Goal: Information Seeking & Learning: Compare options

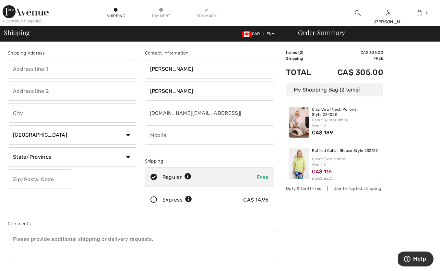
scroll to position [11, 0]
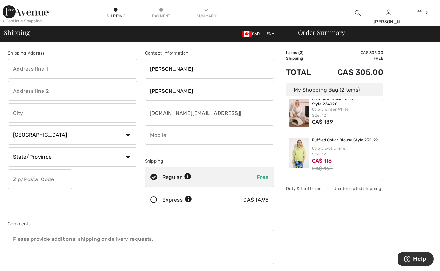
click at [402, 141] on div "Order Summary Details Items ( 2 ) CA$ 305.00 Promo code CA$ 0.00 Shipping Free …" at bounding box center [359, 235] width 162 height 387
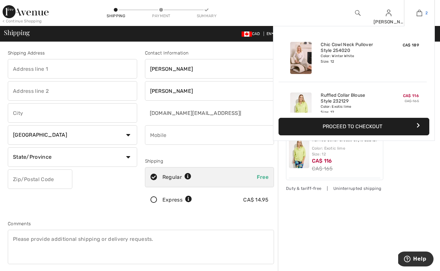
click at [421, 12] on img at bounding box center [420, 13] width 6 height 8
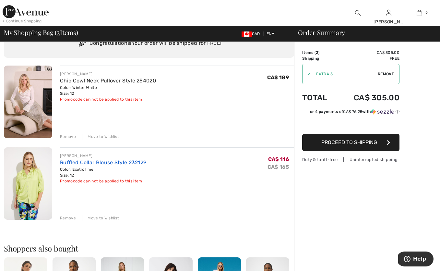
scroll to position [-1, 0]
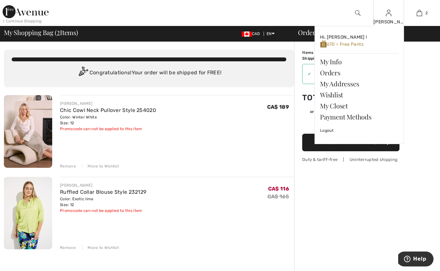
click at [386, 23] on div "[PERSON_NAME]" at bounding box center [389, 22] width 30 height 7
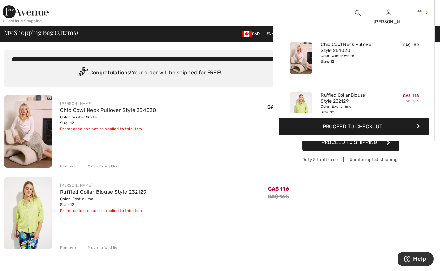
click at [415, 13] on link "2" at bounding box center [420, 13] width 30 height 8
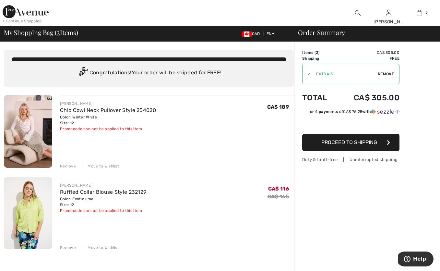
click at [358, 143] on span "Proceed to Shipping" at bounding box center [350, 142] width 56 height 6
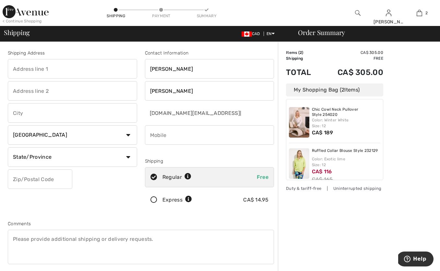
click at [415, 178] on div "Order Summary Details Items ( 2 ) CA$ 305.00 Promo code CA$ 0.00 Shipping Free …" at bounding box center [359, 235] width 162 height 387
click at [44, 11] on img at bounding box center [26, 11] width 46 height 13
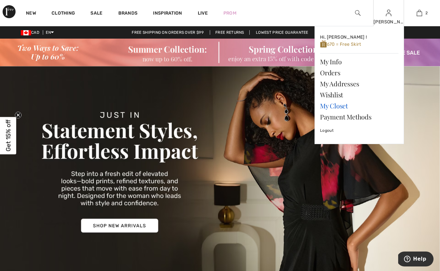
click at [347, 106] on link "My Closet" at bounding box center [359, 105] width 79 height 11
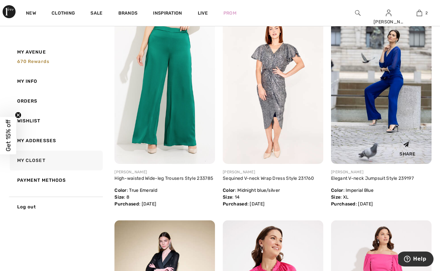
scroll to position [906, 0]
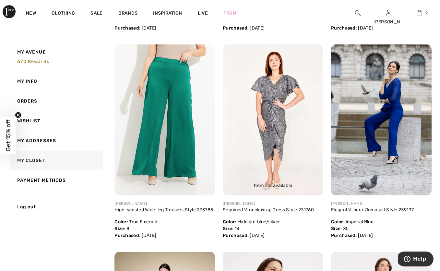
click at [276, 123] on img at bounding box center [273, 119] width 101 height 151
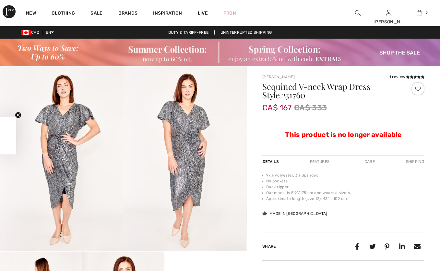
checkbox input "true"
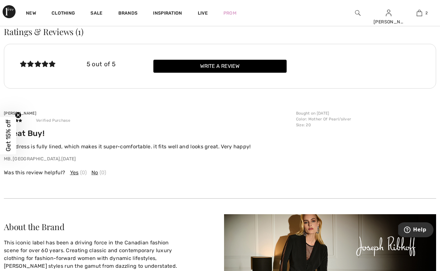
scroll to position [351, 0]
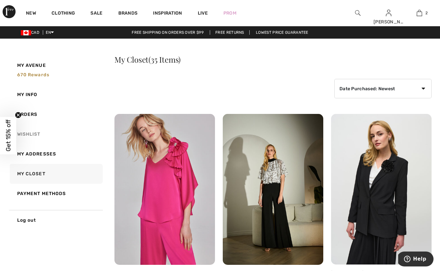
click at [45, 130] on link "Wishlist" at bounding box center [55, 134] width 94 height 20
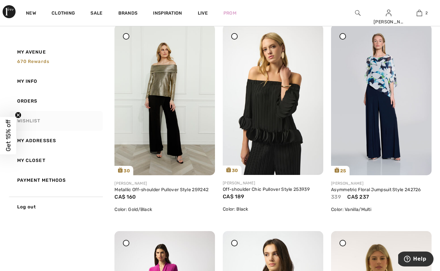
scroll to position [1155, 0]
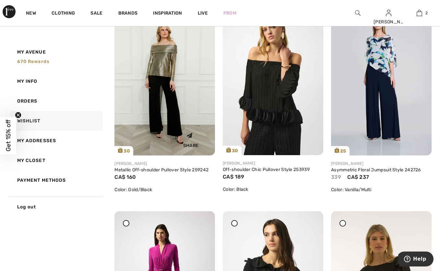
click at [159, 70] on img at bounding box center [165, 80] width 101 height 151
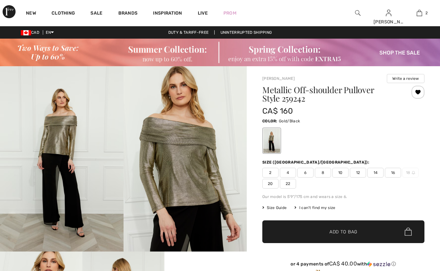
checkbox input "true"
click at [188, 164] on img at bounding box center [186, 158] width 124 height 185
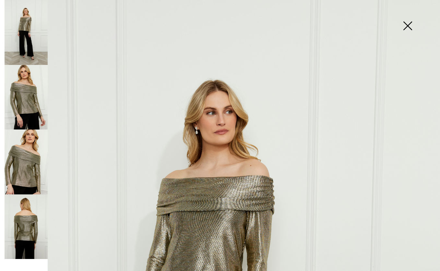
click at [411, 25] on img at bounding box center [408, 26] width 32 height 33
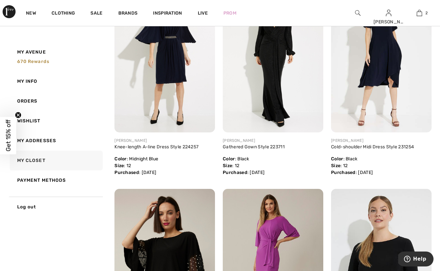
scroll to position [1806, 0]
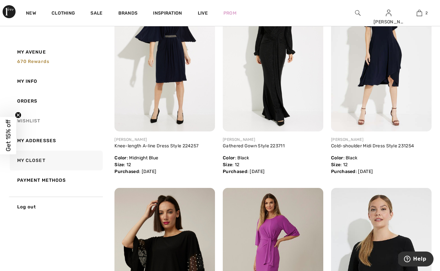
click at [37, 118] on link "Wishlist" at bounding box center [55, 121] width 94 height 20
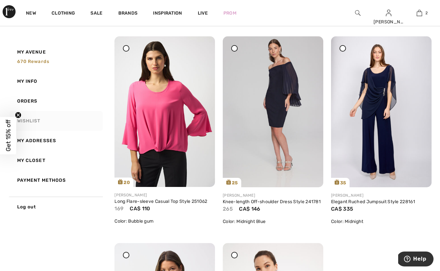
scroll to position [1747, 0]
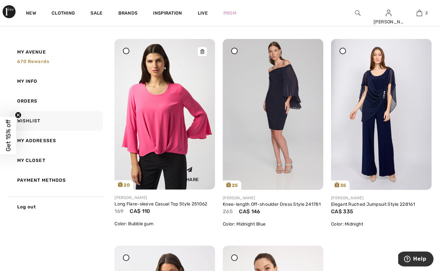
click at [171, 142] on img at bounding box center [165, 114] width 101 height 151
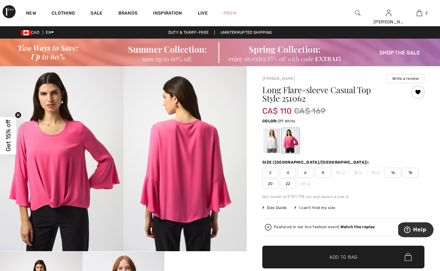
click at [274, 144] on div at bounding box center [272, 141] width 17 height 24
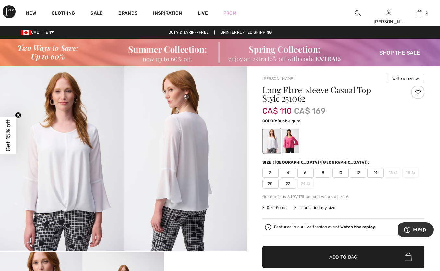
click at [291, 141] on div at bounding box center [290, 141] width 17 height 24
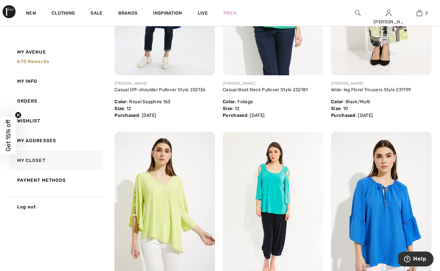
scroll to position [1451, 0]
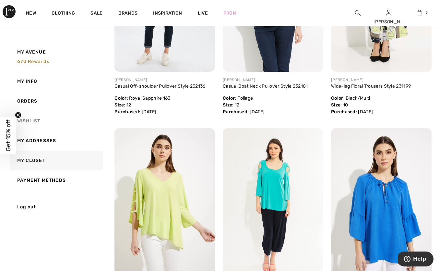
click at [34, 118] on link "Wishlist" at bounding box center [55, 121] width 94 height 20
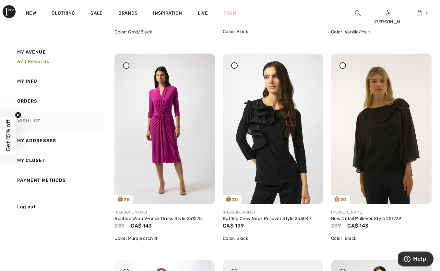
scroll to position [1314, 0]
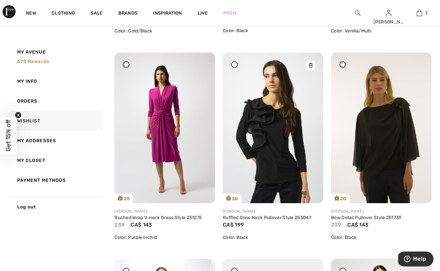
click at [247, 139] on img at bounding box center [273, 128] width 101 height 151
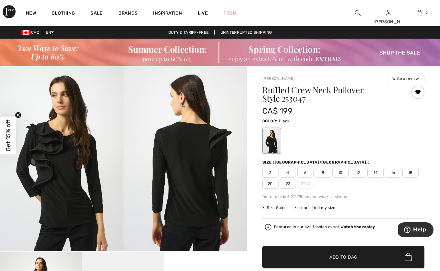
click at [70, 162] on img at bounding box center [62, 158] width 124 height 185
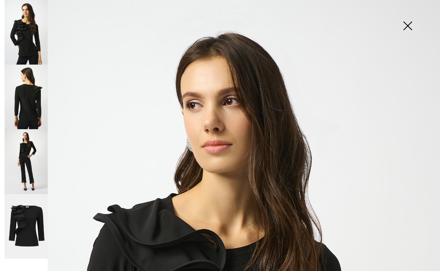
click at [39, 158] on img at bounding box center [26, 161] width 43 height 65
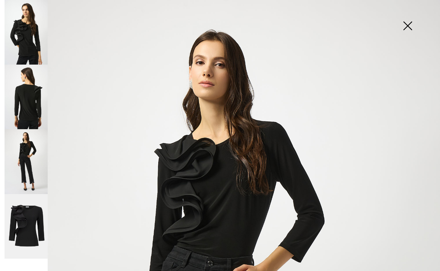
click at [410, 28] on img at bounding box center [408, 26] width 32 height 33
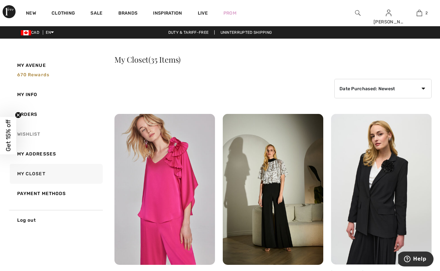
click at [41, 127] on link "Wishlist" at bounding box center [55, 134] width 94 height 20
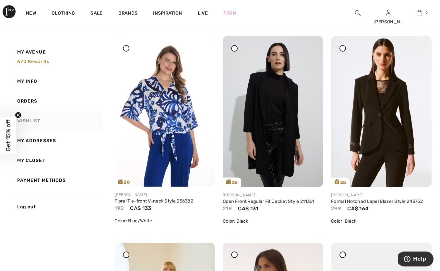
scroll to position [514, 0]
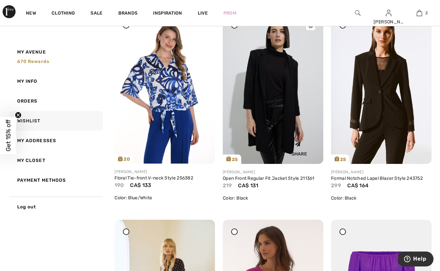
click at [259, 77] on img at bounding box center [273, 88] width 101 height 151
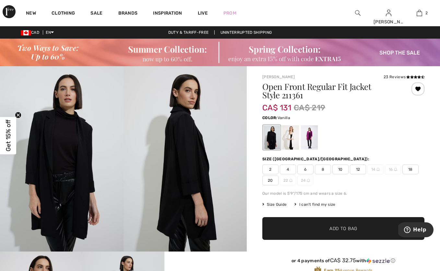
click at [291, 132] on div at bounding box center [290, 137] width 17 height 24
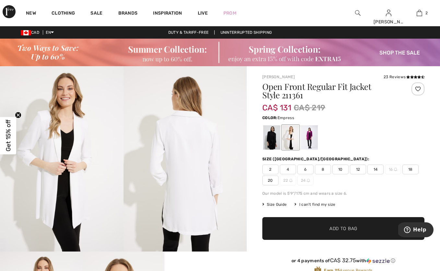
click at [309, 134] on div at bounding box center [309, 137] width 17 height 24
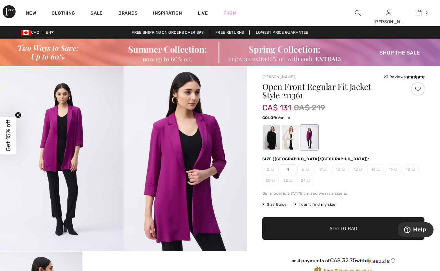
click at [291, 135] on div at bounding box center [290, 137] width 17 height 24
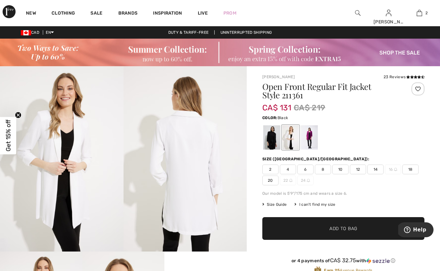
click at [270, 135] on div at bounding box center [272, 137] width 17 height 24
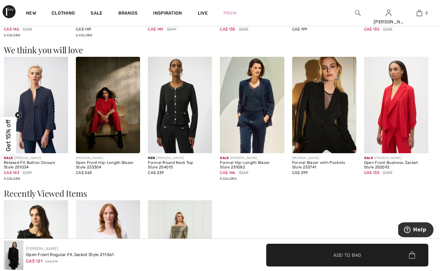
scroll to position [728, 0]
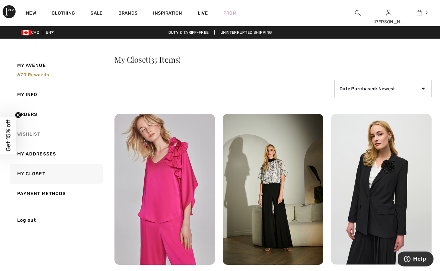
click at [38, 132] on link "Wishlist" at bounding box center [55, 134] width 94 height 20
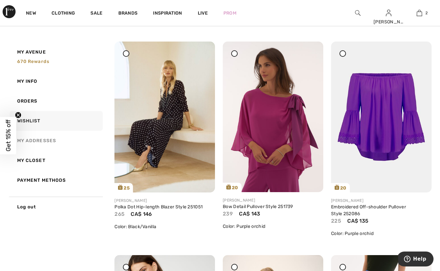
scroll to position [716, 0]
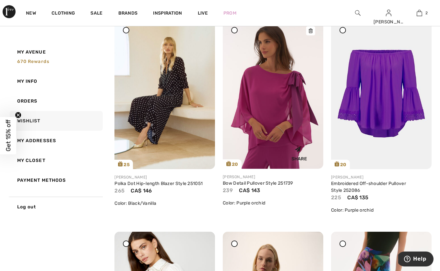
click at [271, 104] on img at bounding box center [273, 93] width 101 height 151
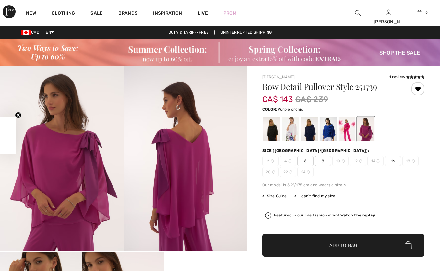
checkbox input "true"
click at [278, 130] on div at bounding box center [272, 129] width 17 height 24
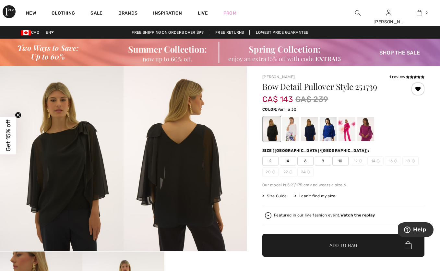
click at [298, 127] on div at bounding box center [290, 129] width 17 height 24
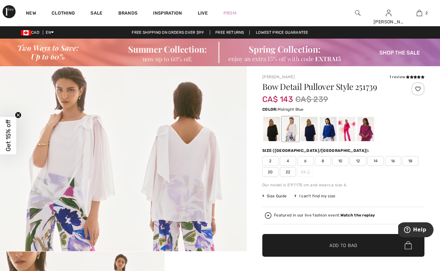
click at [311, 129] on div at bounding box center [309, 129] width 17 height 24
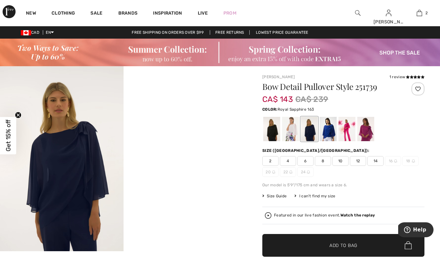
click at [332, 127] on div at bounding box center [328, 129] width 17 height 24
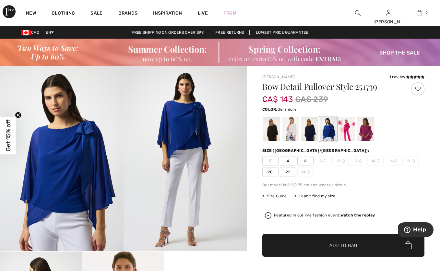
click at [342, 129] on div at bounding box center [347, 129] width 17 height 24
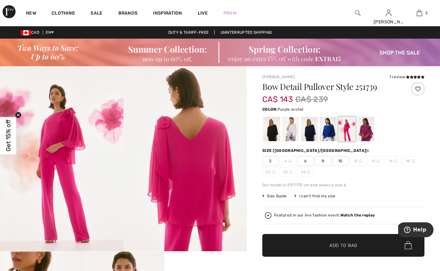
click at [365, 130] on div at bounding box center [366, 129] width 17 height 24
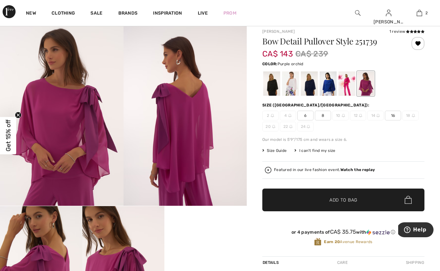
scroll to position [45, 0]
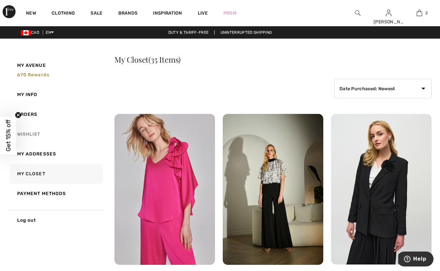
click at [35, 134] on link "Wishlist" at bounding box center [55, 134] width 94 height 20
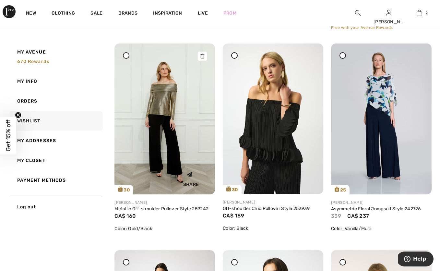
scroll to position [1122, 0]
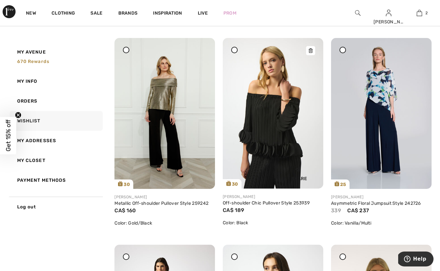
click at [293, 133] on img at bounding box center [273, 113] width 101 height 151
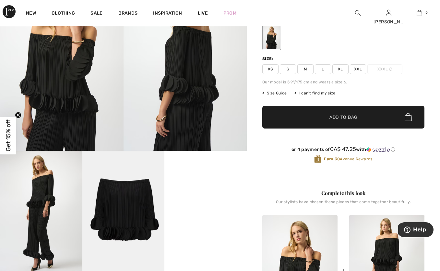
scroll to position [105, 0]
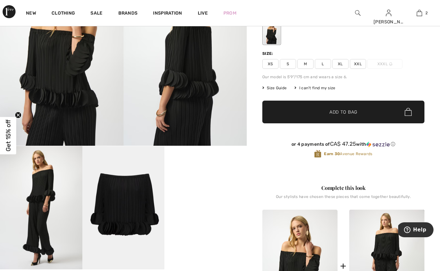
click at [133, 201] on img at bounding box center [123, 207] width 82 height 123
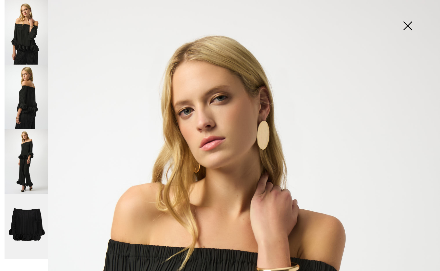
click at [35, 213] on img at bounding box center [26, 226] width 43 height 65
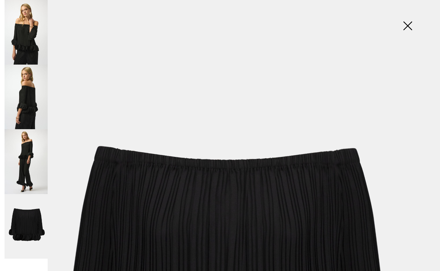
click at [30, 158] on img at bounding box center [26, 161] width 43 height 65
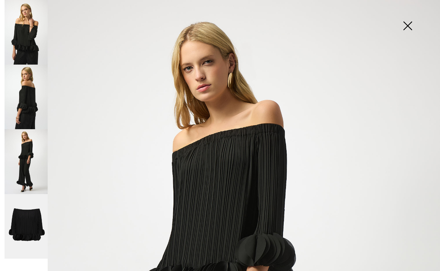
click at [409, 24] on img at bounding box center [408, 26] width 32 height 33
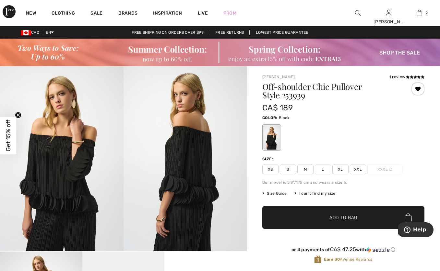
scroll to position [0, 0]
click at [413, 75] on icon at bounding box center [412, 76] width 4 height 3
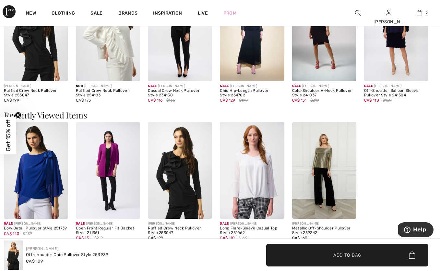
scroll to position [776, 0]
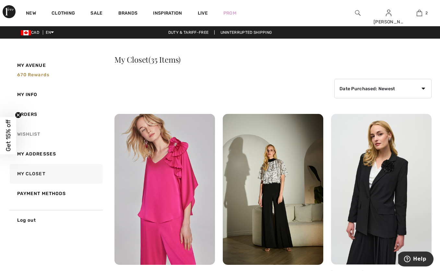
click at [36, 132] on link "Wishlist" at bounding box center [55, 134] width 94 height 20
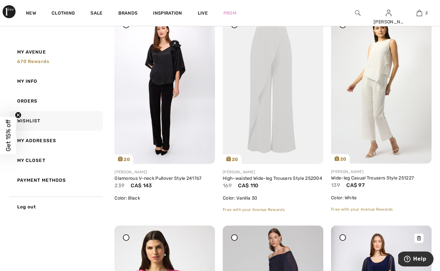
scroll to position [1557, 0]
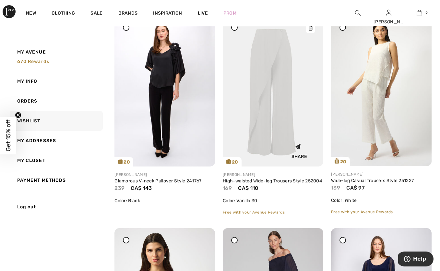
click at [297, 110] on img at bounding box center [273, 91] width 101 height 151
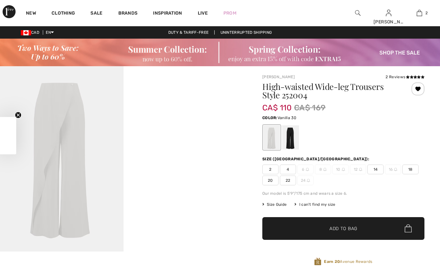
checkbox input "true"
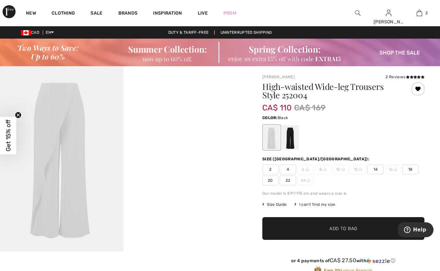
click at [293, 135] on div at bounding box center [290, 137] width 17 height 24
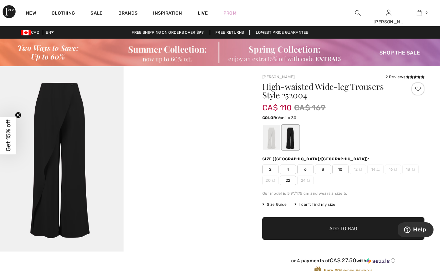
click at [268, 139] on div at bounding box center [272, 137] width 17 height 24
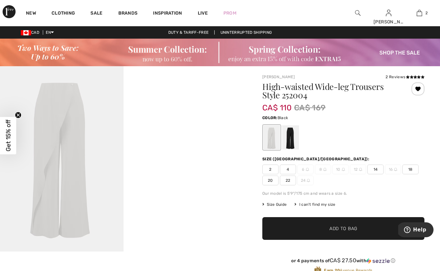
click at [291, 137] on div at bounding box center [290, 137] width 17 height 24
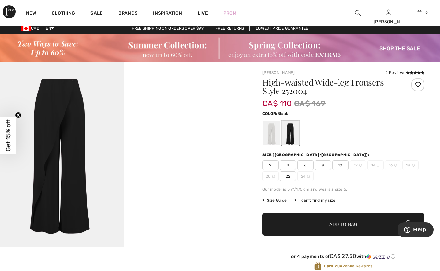
scroll to position [-1, 0]
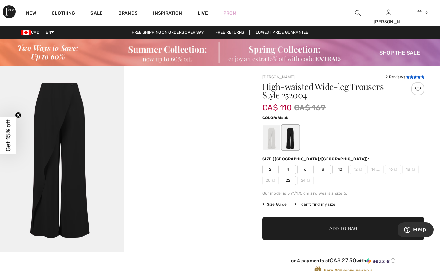
click at [415, 77] on icon at bounding box center [416, 76] width 4 height 3
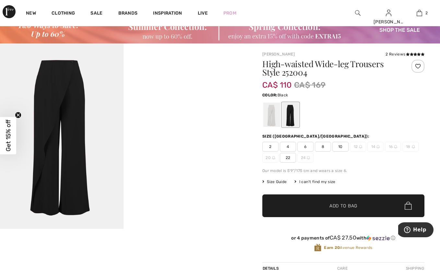
scroll to position [22, 0]
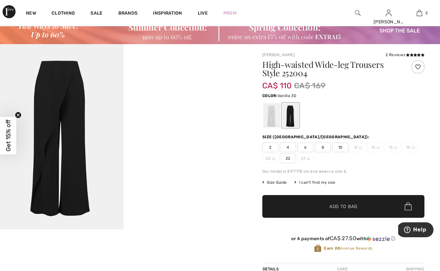
click at [270, 116] on div at bounding box center [272, 115] width 17 height 24
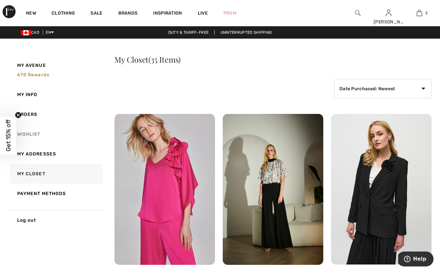
click at [34, 129] on link "Wishlist" at bounding box center [55, 134] width 94 height 20
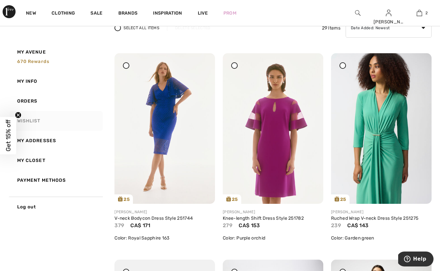
scroll to position [58, 0]
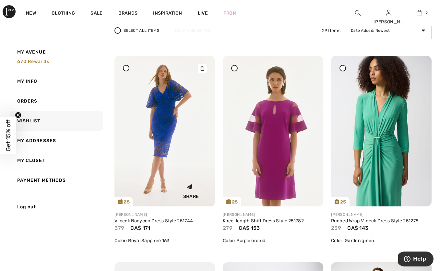
click at [160, 124] on img at bounding box center [165, 131] width 101 height 151
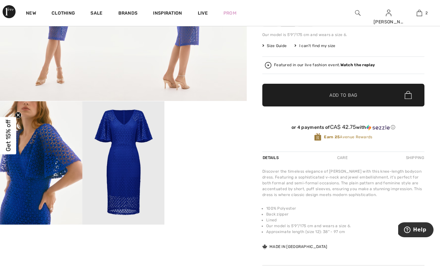
scroll to position [154, 0]
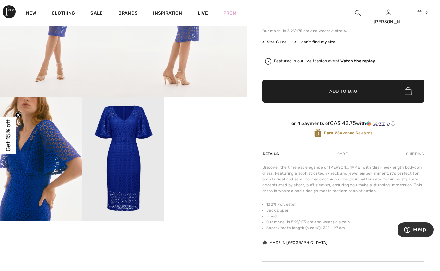
click at [140, 158] on img at bounding box center [123, 158] width 82 height 123
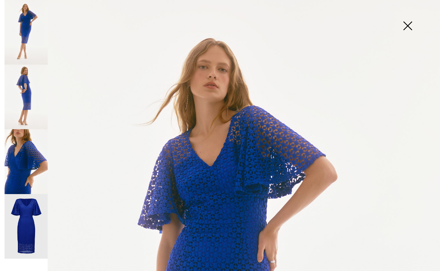
click at [36, 178] on img at bounding box center [26, 161] width 43 height 65
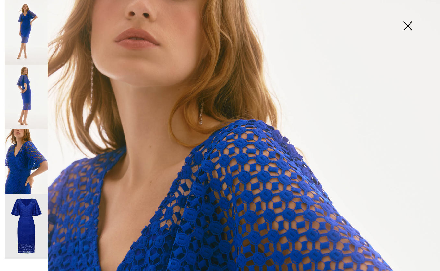
click at [34, 222] on img at bounding box center [26, 226] width 43 height 65
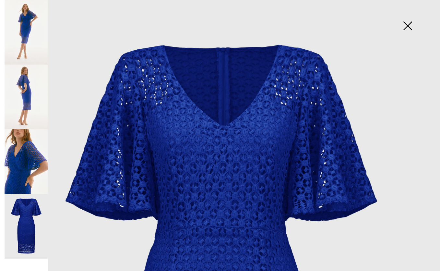
click at [414, 32] on img at bounding box center [408, 26] width 32 height 33
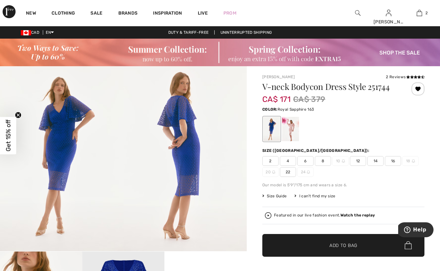
scroll to position [0, 0]
click at [409, 75] on icon at bounding box center [409, 76] width 4 height 3
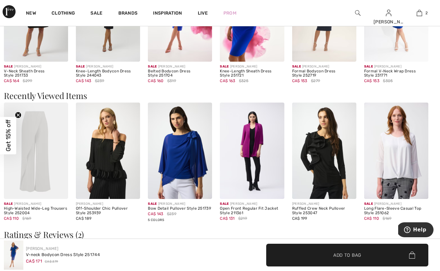
scroll to position [658, 0]
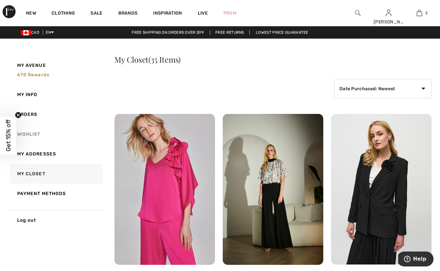
click at [34, 135] on link "Wishlist" at bounding box center [55, 134] width 94 height 20
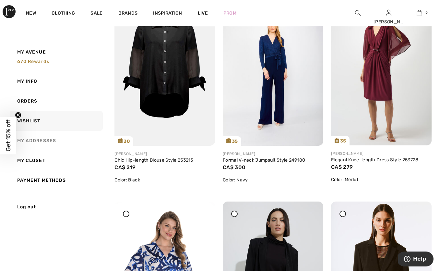
scroll to position [333, 0]
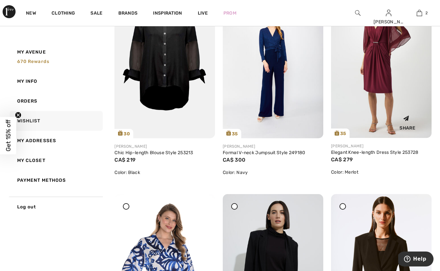
click at [373, 75] on img at bounding box center [381, 62] width 101 height 151
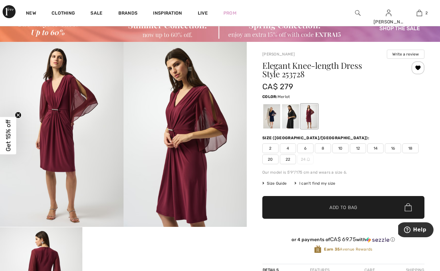
scroll to position [17, 0]
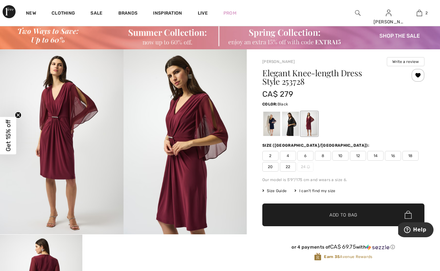
click at [288, 130] on div at bounding box center [290, 124] width 17 height 24
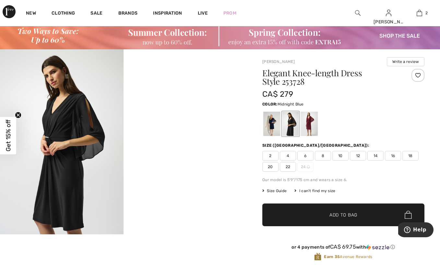
click at [271, 128] on div at bounding box center [272, 124] width 17 height 24
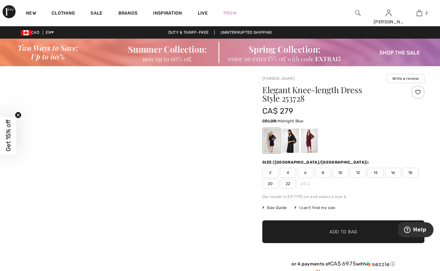
scroll to position [0, 0]
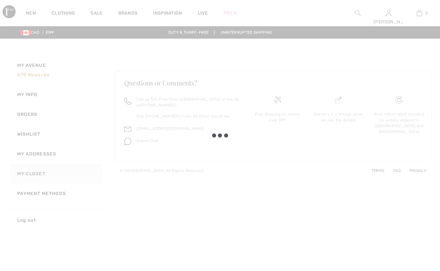
checkbox input "true"
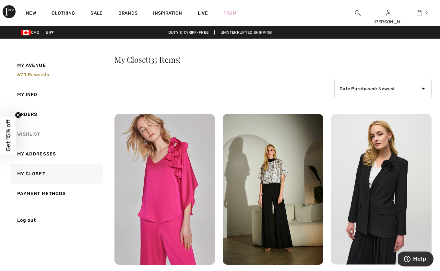
click at [37, 135] on link "Wishlist" at bounding box center [55, 134] width 94 height 20
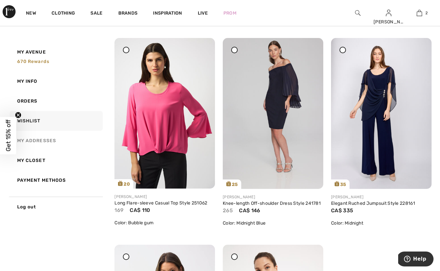
scroll to position [1740, 0]
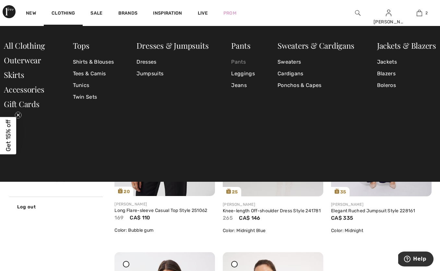
click at [240, 61] on link "Pants" at bounding box center [242, 62] width 23 height 12
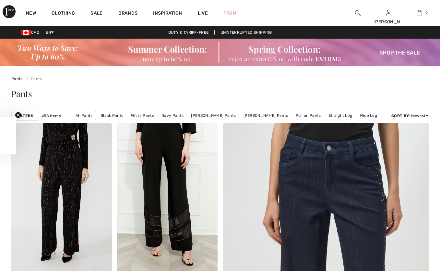
checkbox input "true"
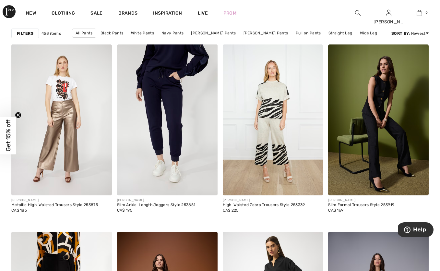
scroll to position [2540, 0]
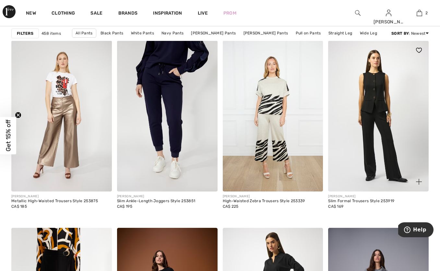
click at [390, 125] on img at bounding box center [378, 116] width 101 height 151
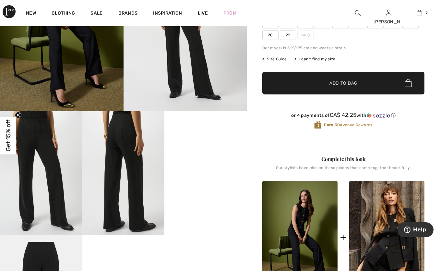
scroll to position [147, 0]
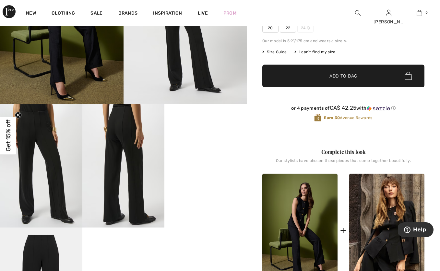
click at [209, 145] on video "Your browser does not support the video tag." at bounding box center [206, 124] width 82 height 41
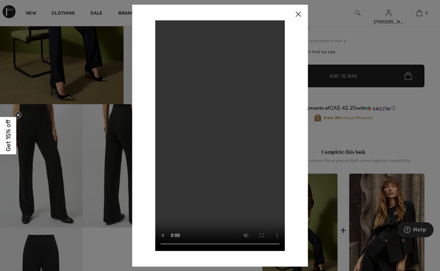
click at [302, 18] on img at bounding box center [298, 15] width 19 height 20
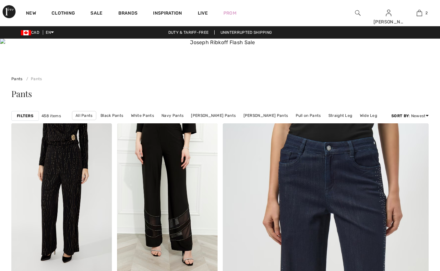
checkbox input "true"
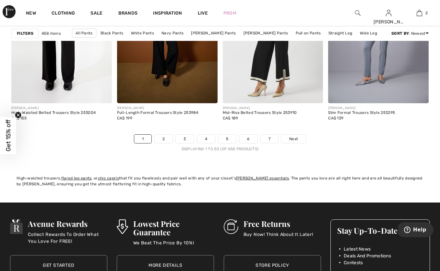
scroll to position [2821, 0]
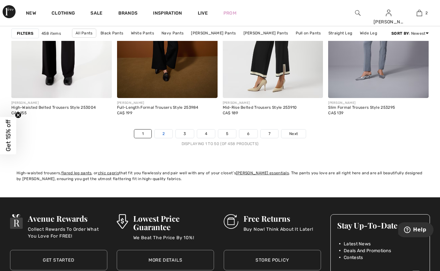
click at [165, 133] on link "2" at bounding box center [164, 134] width 18 height 8
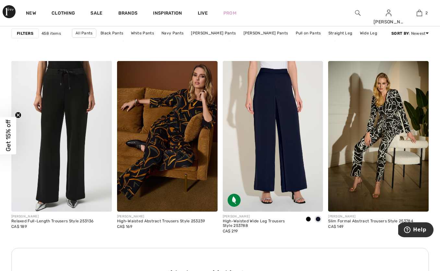
scroll to position [2076, 0]
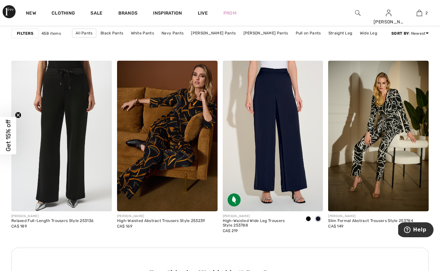
click at [165, 133] on img at bounding box center [167, 136] width 101 height 151
